Goal: Obtain resource: Obtain resource

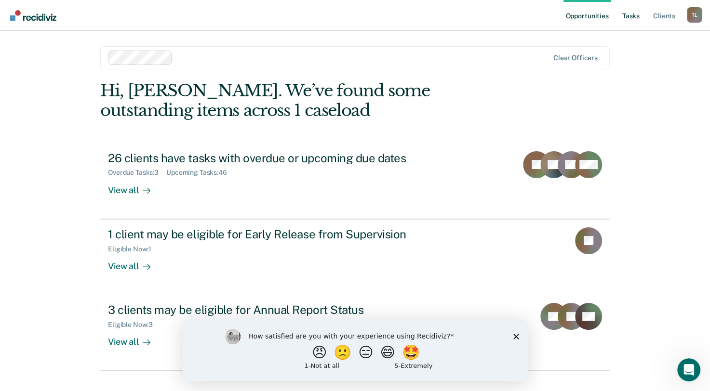
click at [632, 14] on link "Tasks" at bounding box center [630, 15] width 21 height 31
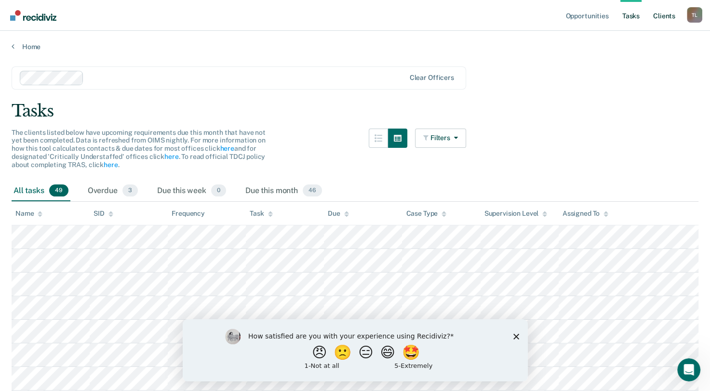
click at [665, 17] on link "Client s" at bounding box center [664, 15] width 26 height 31
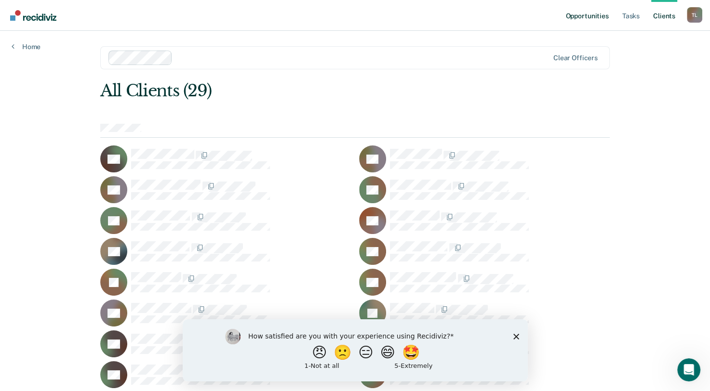
click at [582, 20] on link "Opportunities" at bounding box center [586, 15] width 47 height 31
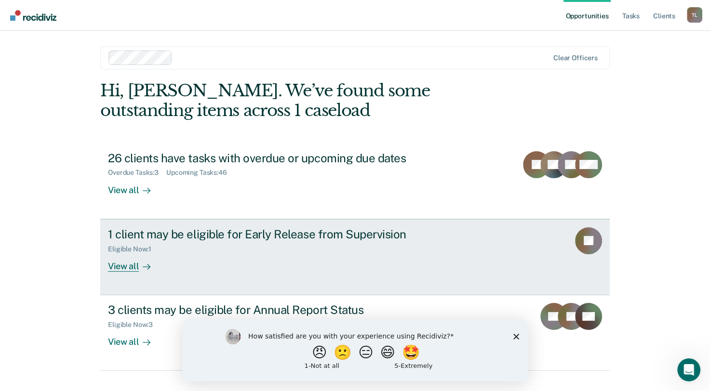
click at [143, 266] on icon at bounding box center [147, 267] width 8 height 8
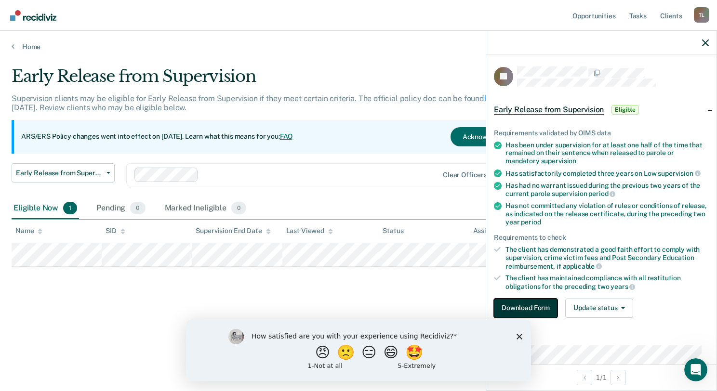
click at [518, 312] on button "Download Form" at bounding box center [526, 308] width 64 height 19
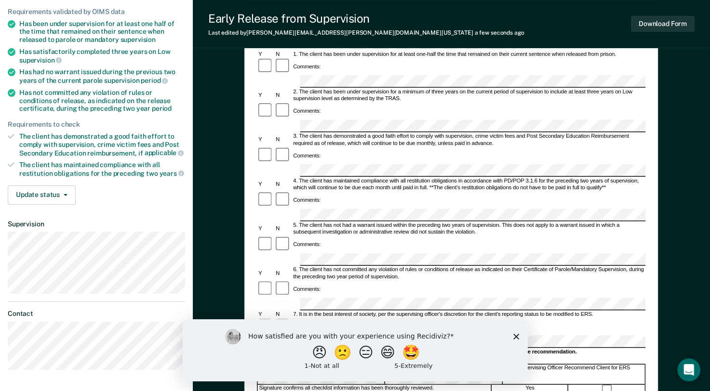
scroll to position [102, 0]
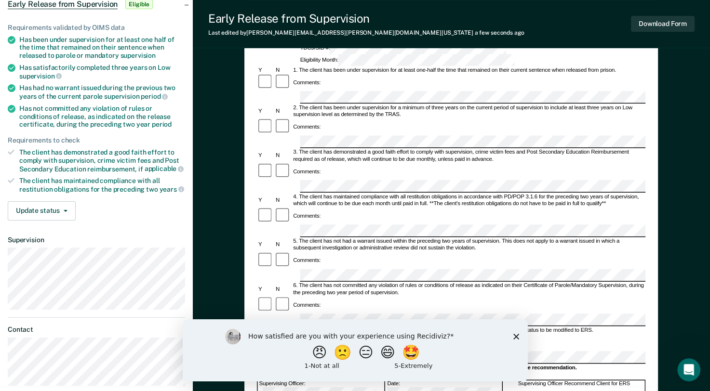
click at [516, 337] on icon "Close survey" at bounding box center [516, 336] width 6 height 6
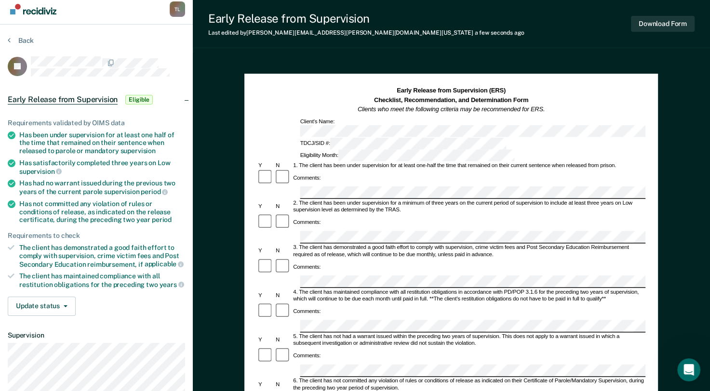
scroll to position [0, 0]
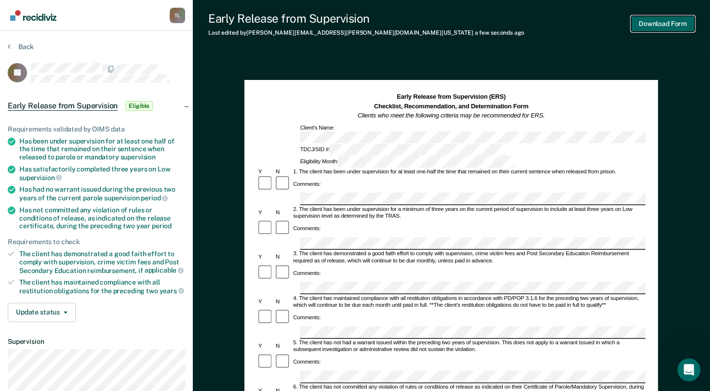
click at [659, 24] on button "Download Form" at bounding box center [663, 24] width 64 height 16
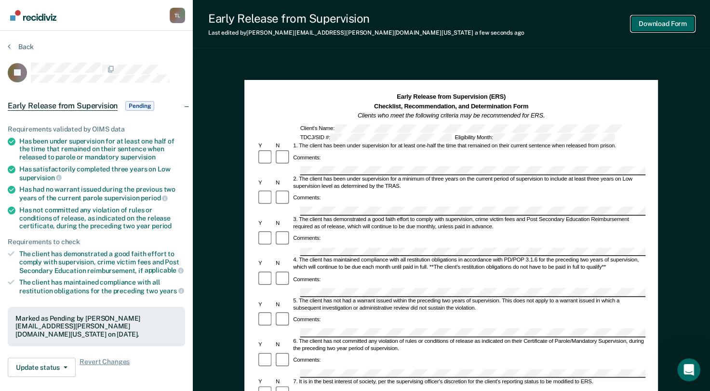
click at [669, 29] on button "Download Form" at bounding box center [663, 24] width 64 height 16
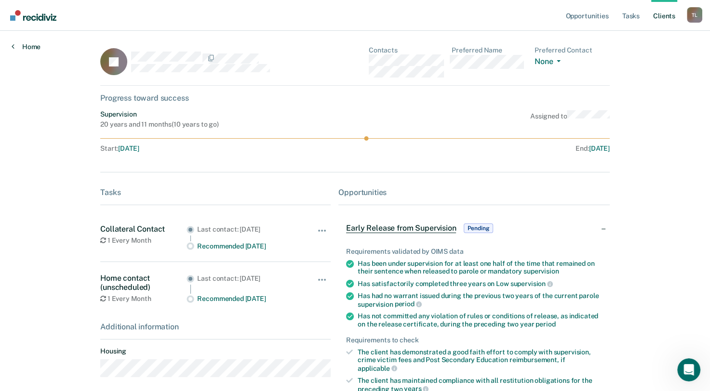
click at [14, 49] on link "Home" at bounding box center [26, 46] width 29 height 9
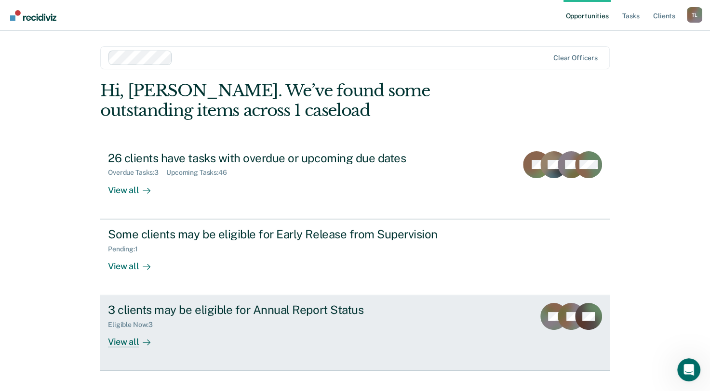
click at [262, 322] on div "Eligible Now : 3" at bounding box center [277, 323] width 338 height 12
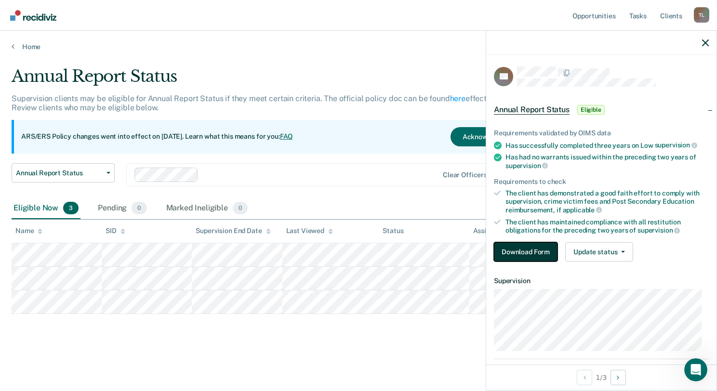
click at [539, 246] on button "Download Form" at bounding box center [526, 251] width 64 height 19
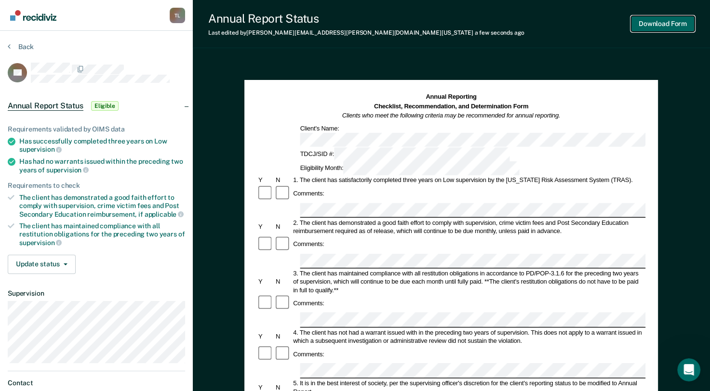
click at [686, 26] on button "Download Form" at bounding box center [663, 24] width 64 height 16
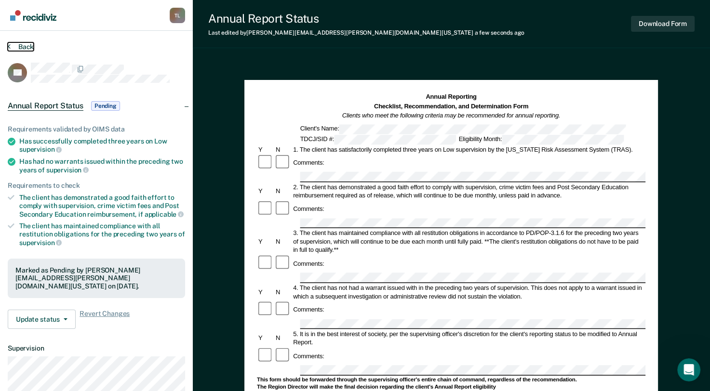
click at [11, 42] on button "Back" at bounding box center [21, 46] width 26 height 9
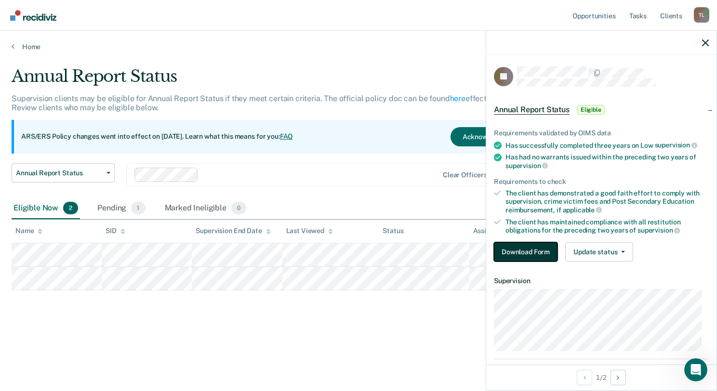
click at [535, 252] on button "Download Form" at bounding box center [526, 251] width 64 height 19
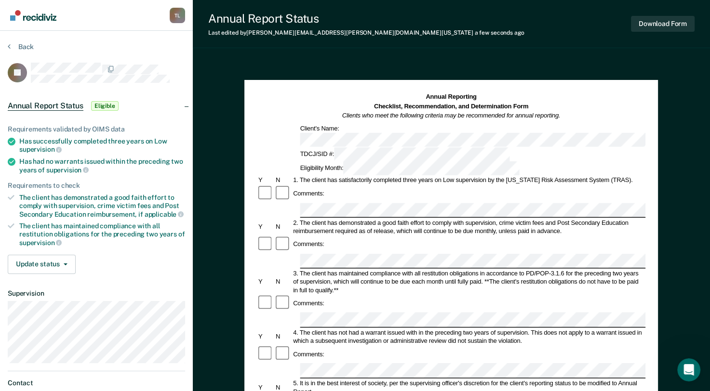
click at [649, 15] on div "Download Form" at bounding box center [663, 24] width 64 height 25
click at [650, 21] on button "Download Form" at bounding box center [663, 24] width 64 height 16
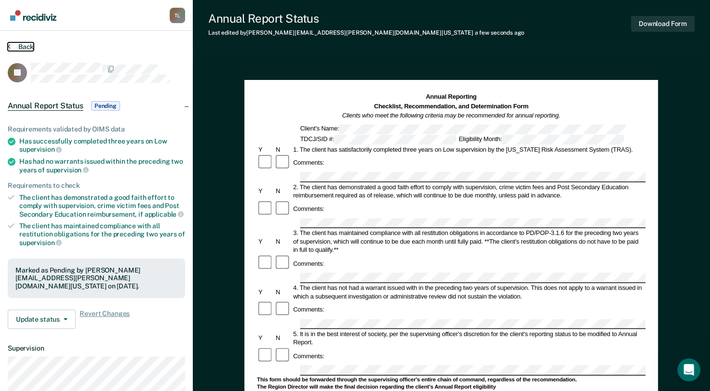
click at [18, 49] on button "Back" at bounding box center [21, 46] width 26 height 9
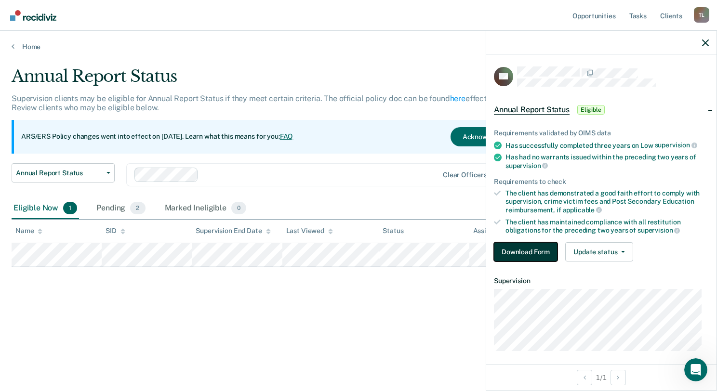
click at [532, 250] on button "Download Form" at bounding box center [526, 251] width 64 height 19
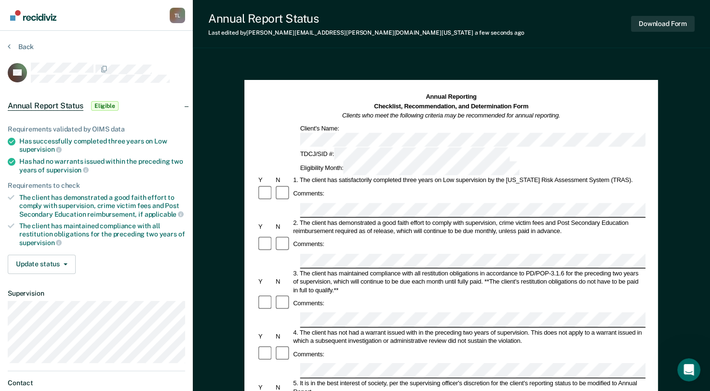
click at [669, 18] on button "Download Form" at bounding box center [663, 24] width 64 height 16
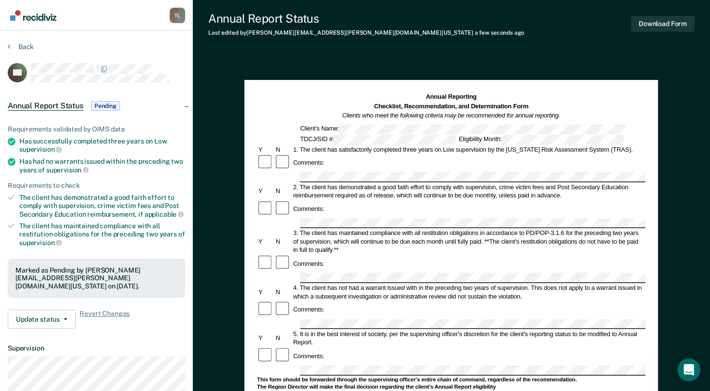
click at [19, 41] on section "Back DA Annual Report Status Pending Requirements validated by OIMS data Has su…" at bounding box center [96, 268] width 193 height 474
click at [26, 46] on button "Back" at bounding box center [21, 46] width 26 height 9
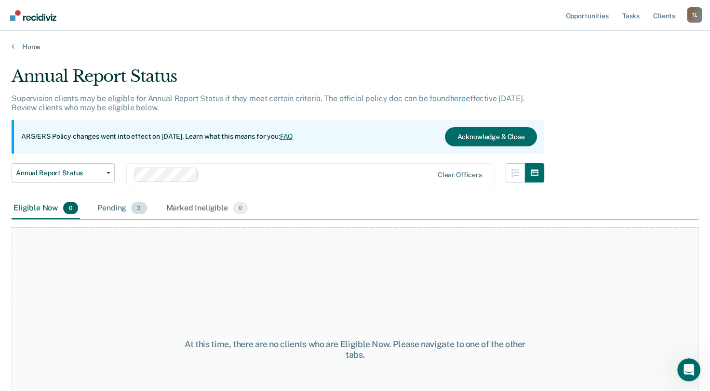
click at [119, 205] on div "Pending 3" at bounding box center [121, 208] width 53 height 21
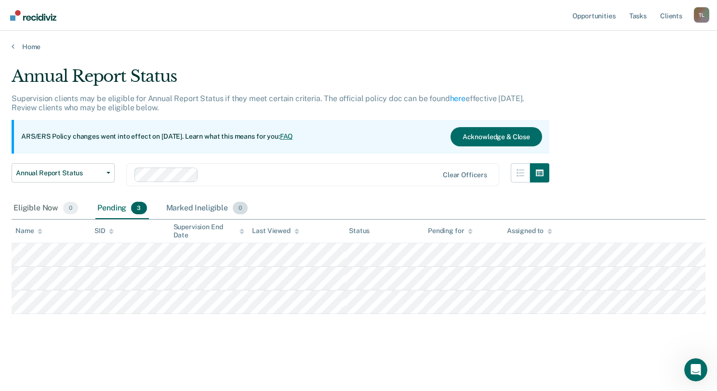
click at [191, 210] on div "Marked Ineligible 0" at bounding box center [207, 208] width 86 height 21
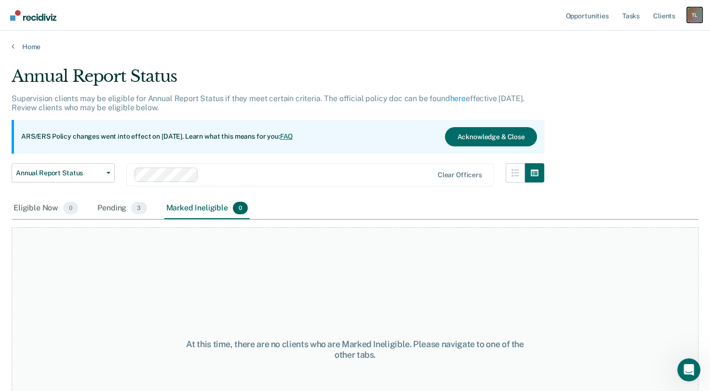
click at [692, 21] on div "T L" at bounding box center [693, 14] width 15 height 15
click at [641, 65] on link "Log Out" at bounding box center [656, 63] width 78 height 8
